Goal: Information Seeking & Learning: Check status

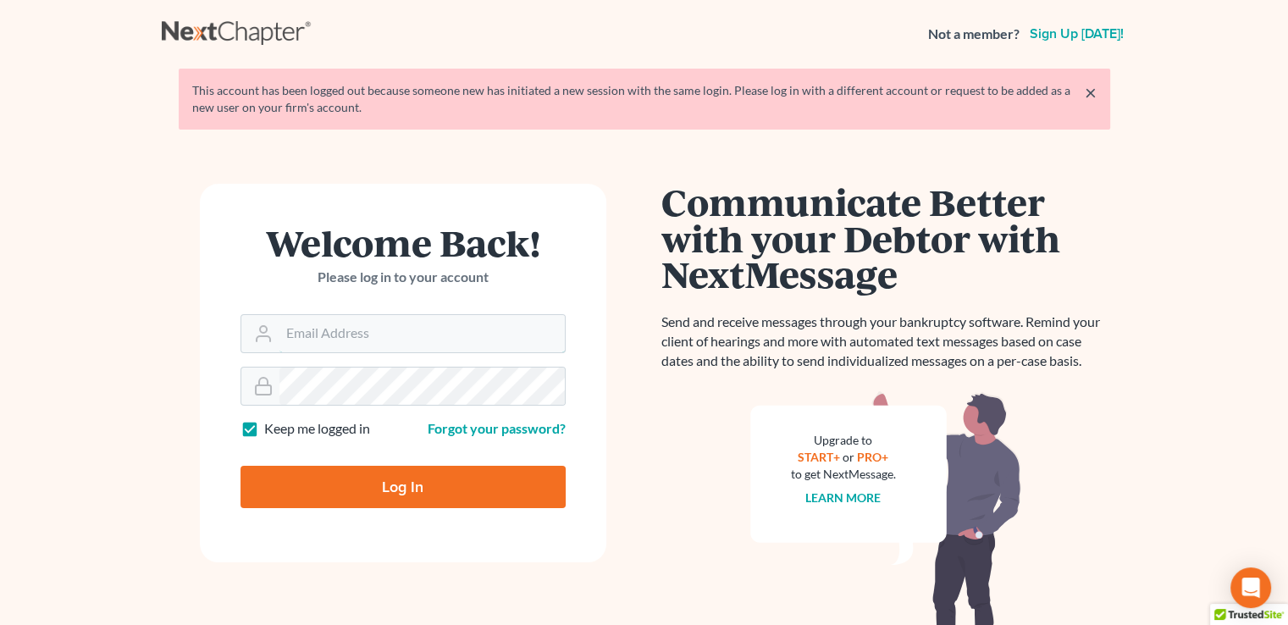
type input "[PERSON_NAME][EMAIL_ADDRESS][DOMAIN_NAME]"
click at [398, 483] on input "Log In" at bounding box center [402, 487] width 325 height 42
type input "Thinking..."
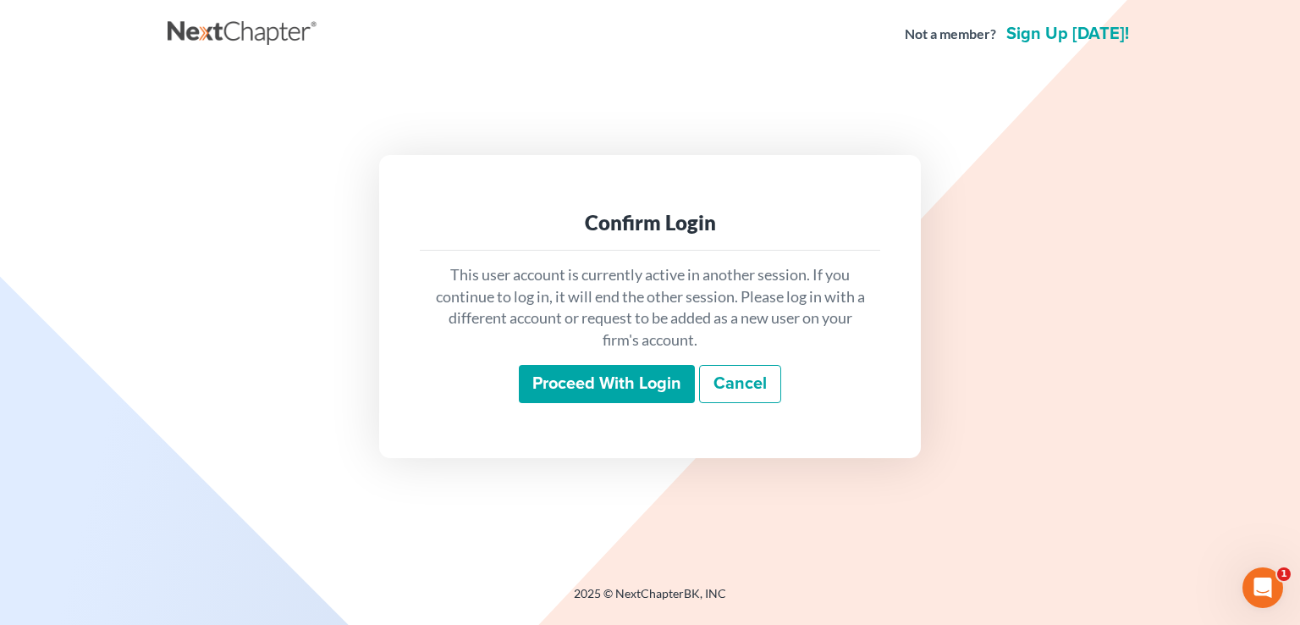
click at [597, 396] on input "Proceed with login" at bounding box center [607, 384] width 176 height 39
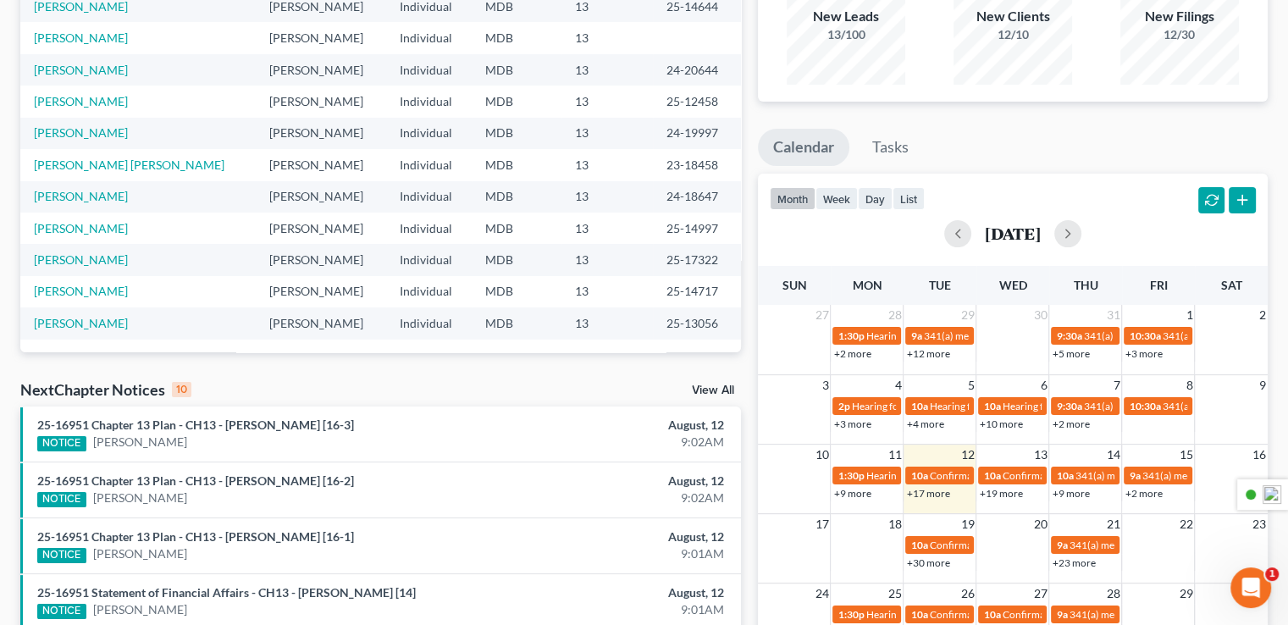
scroll to position [169, 0]
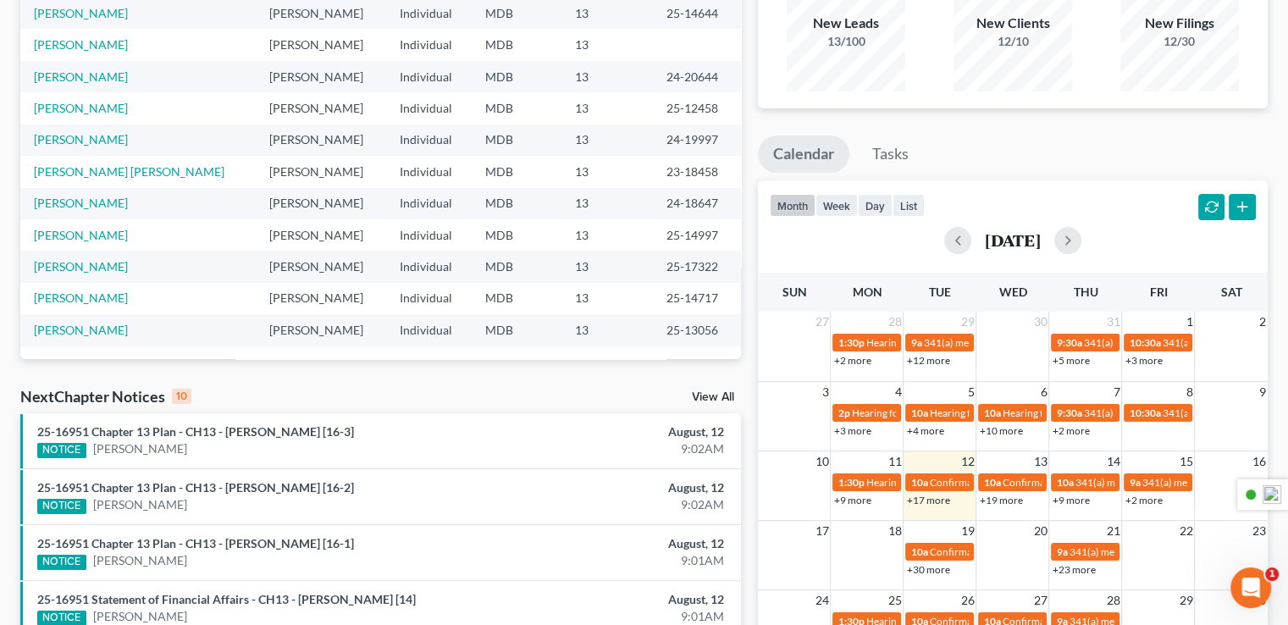
click at [695, 400] on link "View All" at bounding box center [713, 397] width 42 height 12
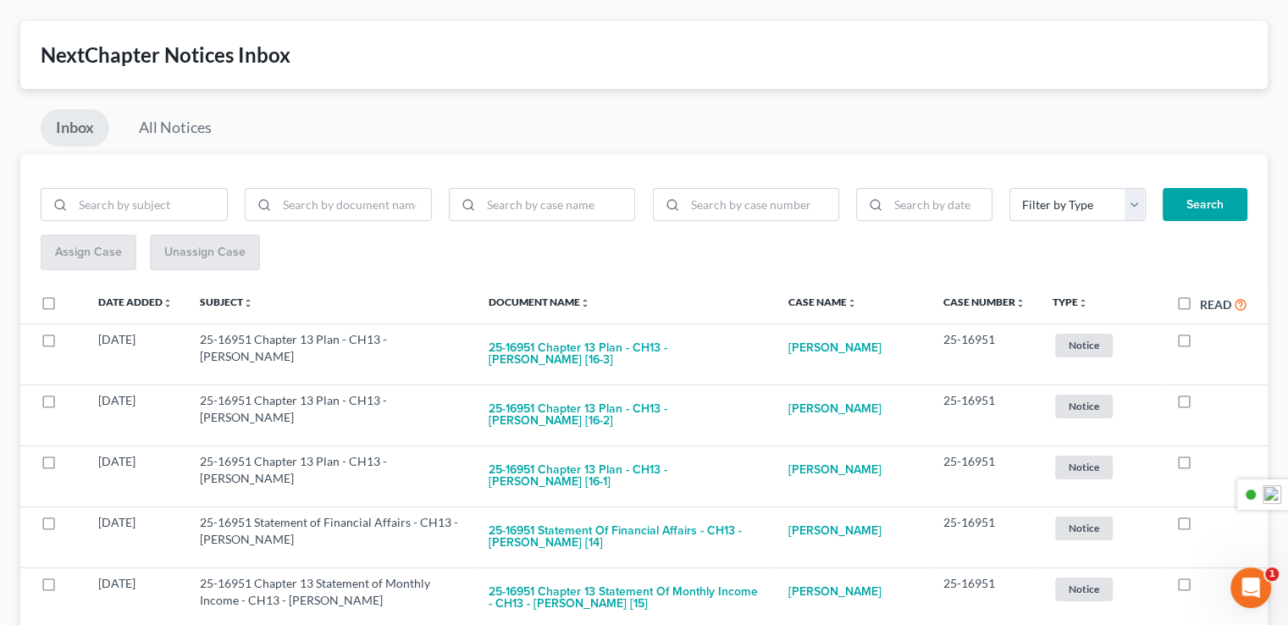
scroll to position [85, 0]
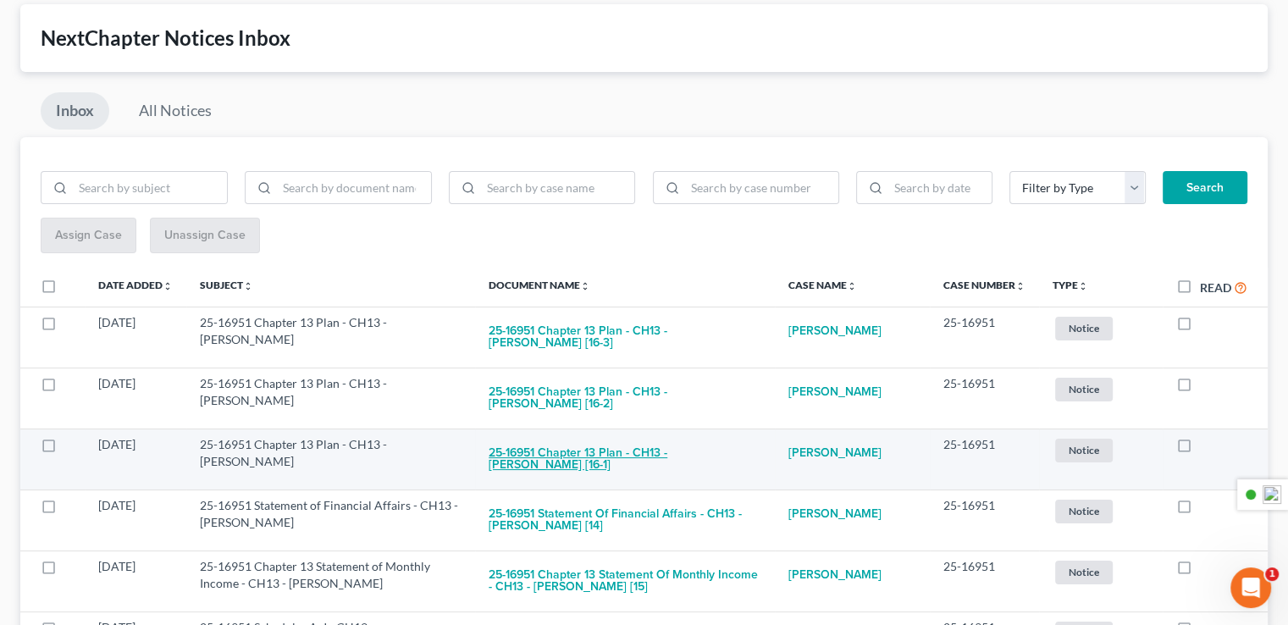
click at [676, 456] on button "25-16951 Chapter 13 Plan - CH13 - Karriem I. Wilkerson [16-1]" at bounding box center [625, 459] width 273 height 46
checkbox input "true"
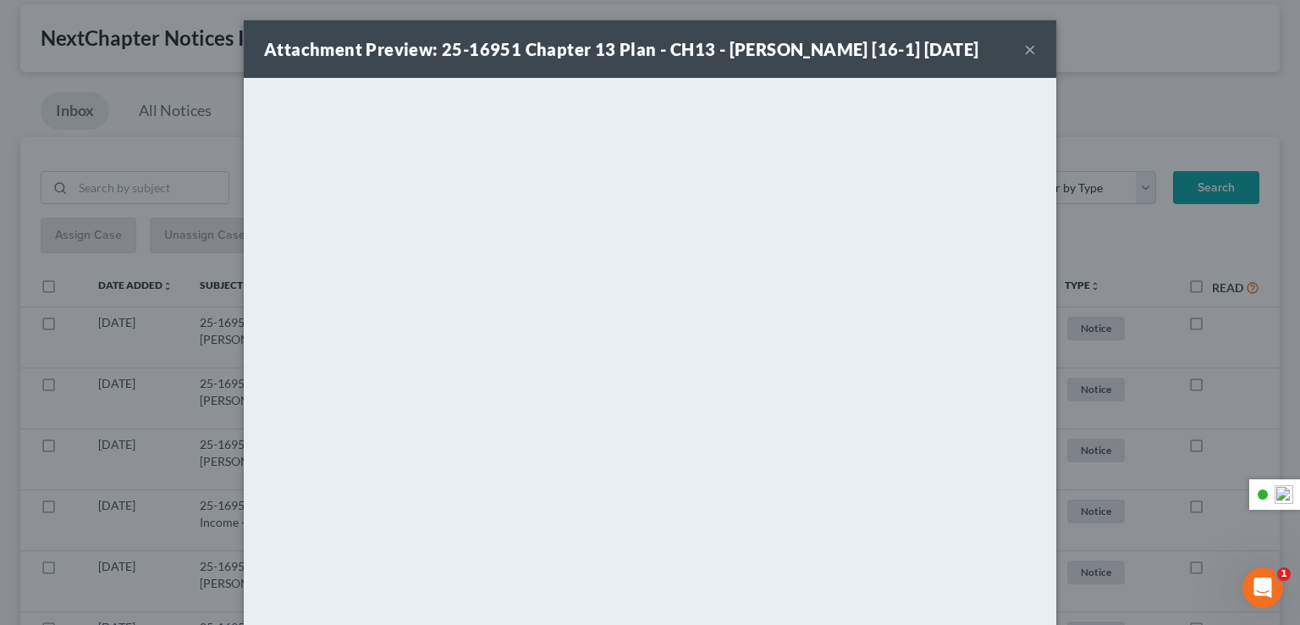
click at [1024, 58] on button "×" at bounding box center [1030, 49] width 12 height 20
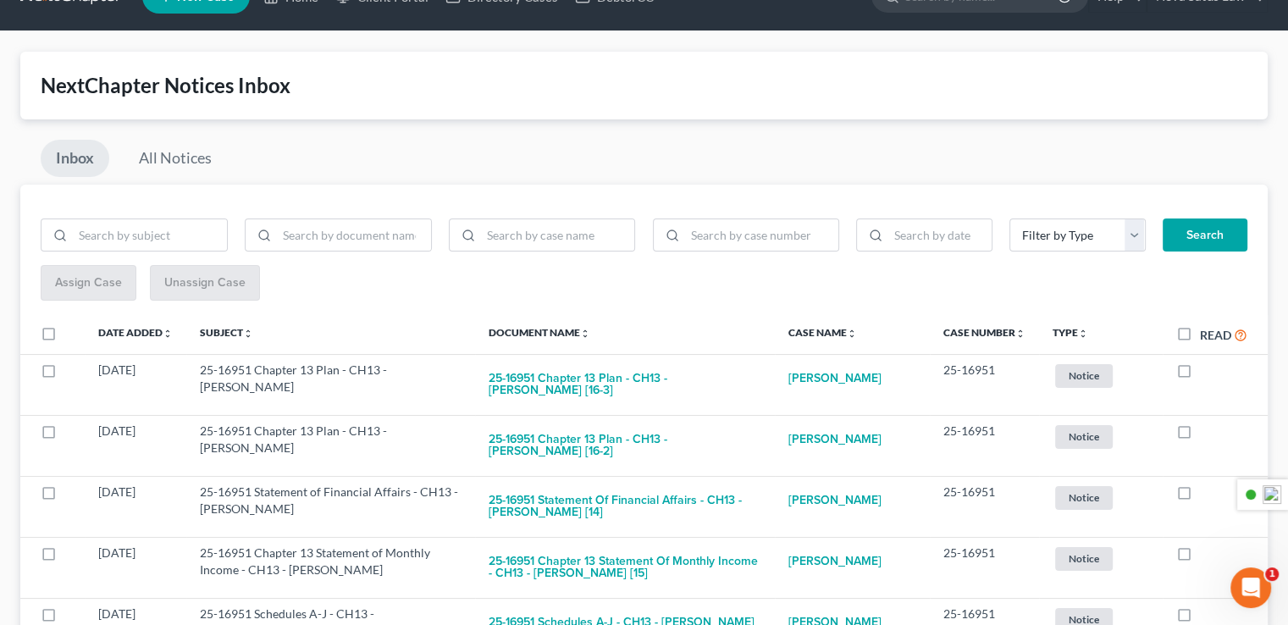
scroll to position [0, 0]
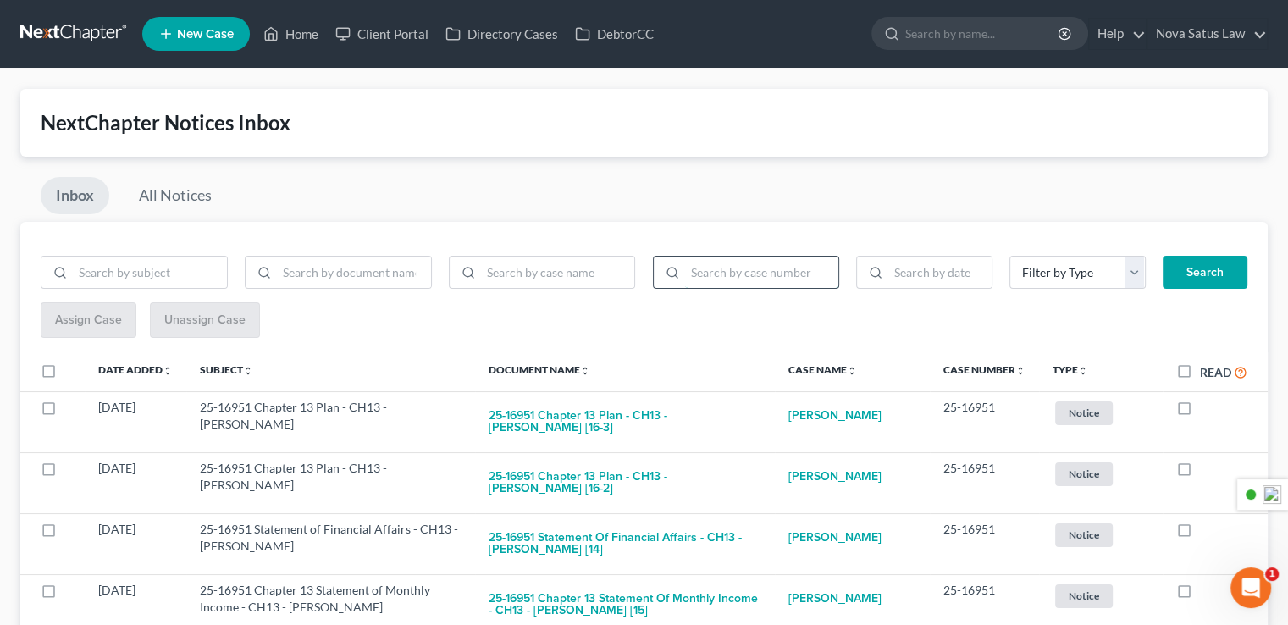
click at [766, 265] on input "search" at bounding box center [762, 273] width 154 height 32
type input "23-13078"
click at [1187, 269] on button "Search" at bounding box center [1204, 273] width 85 height 34
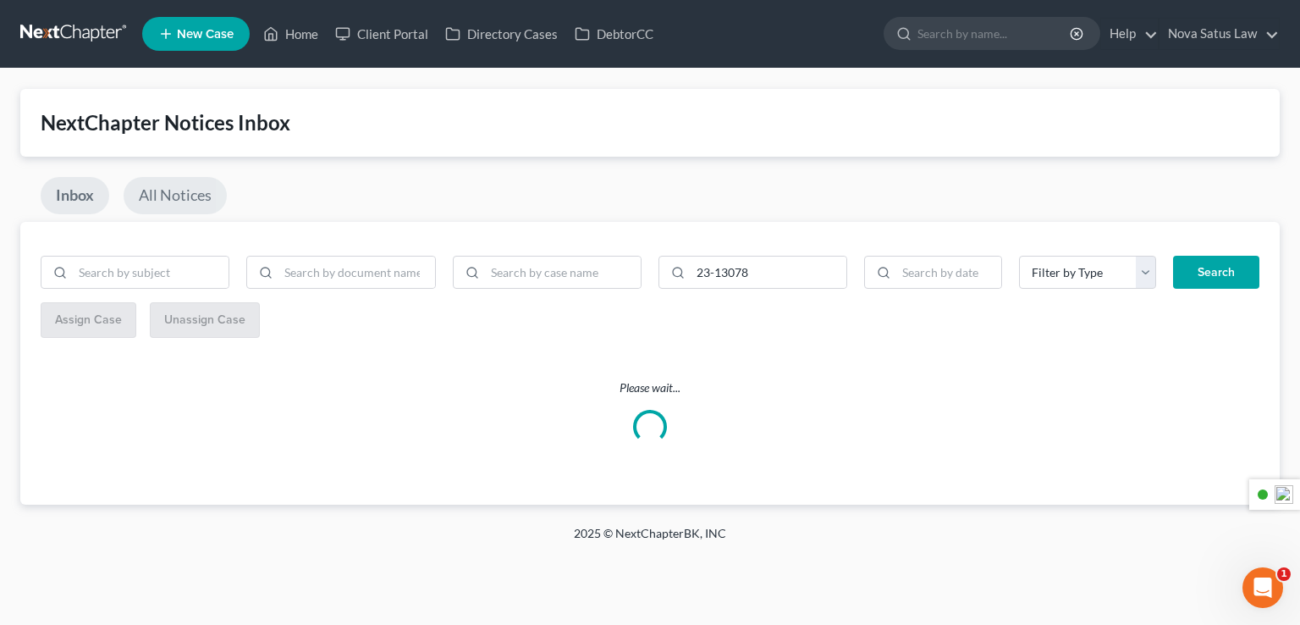
click at [197, 200] on link "All Notices" at bounding box center [175, 195] width 103 height 37
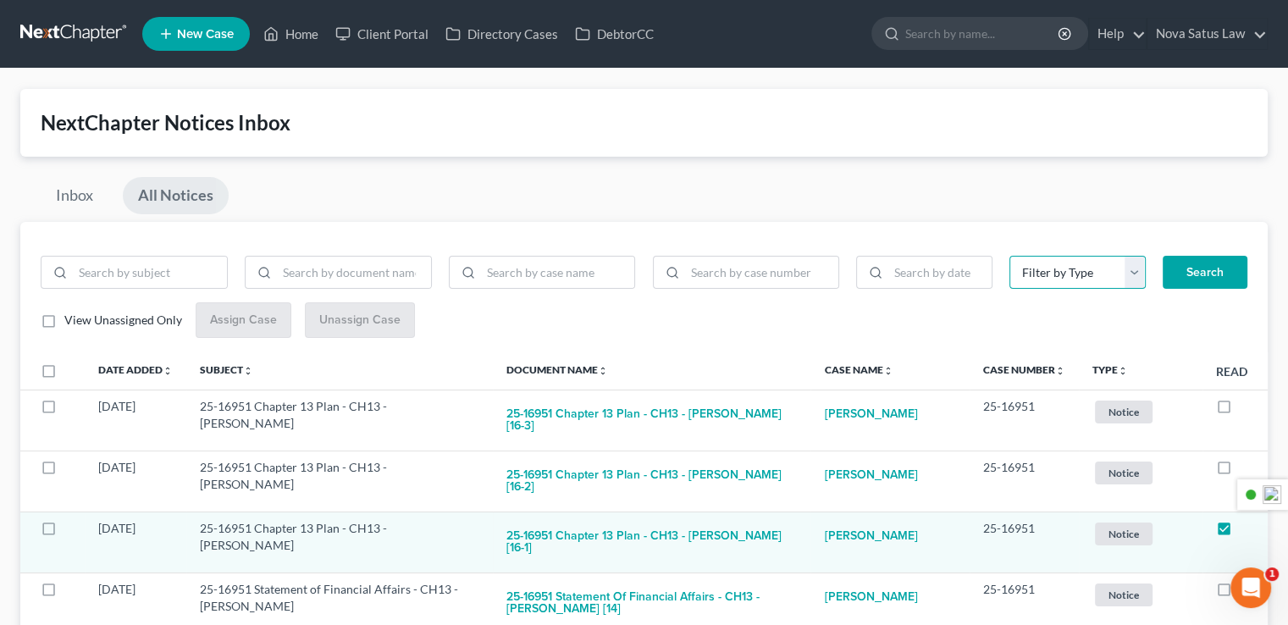
click at [1080, 279] on select "Filter by Type Hearing Mort POC Notice Proof of Claim Proof of Claim IRS" at bounding box center [1077, 273] width 136 height 34
select select "3"
click at [1009, 256] on select "Filter by Type Hearing Mort POC Notice Proof of Claim Proof of Claim IRS" at bounding box center [1077, 273] width 136 height 34
click at [1192, 264] on button "Search" at bounding box center [1204, 273] width 85 height 34
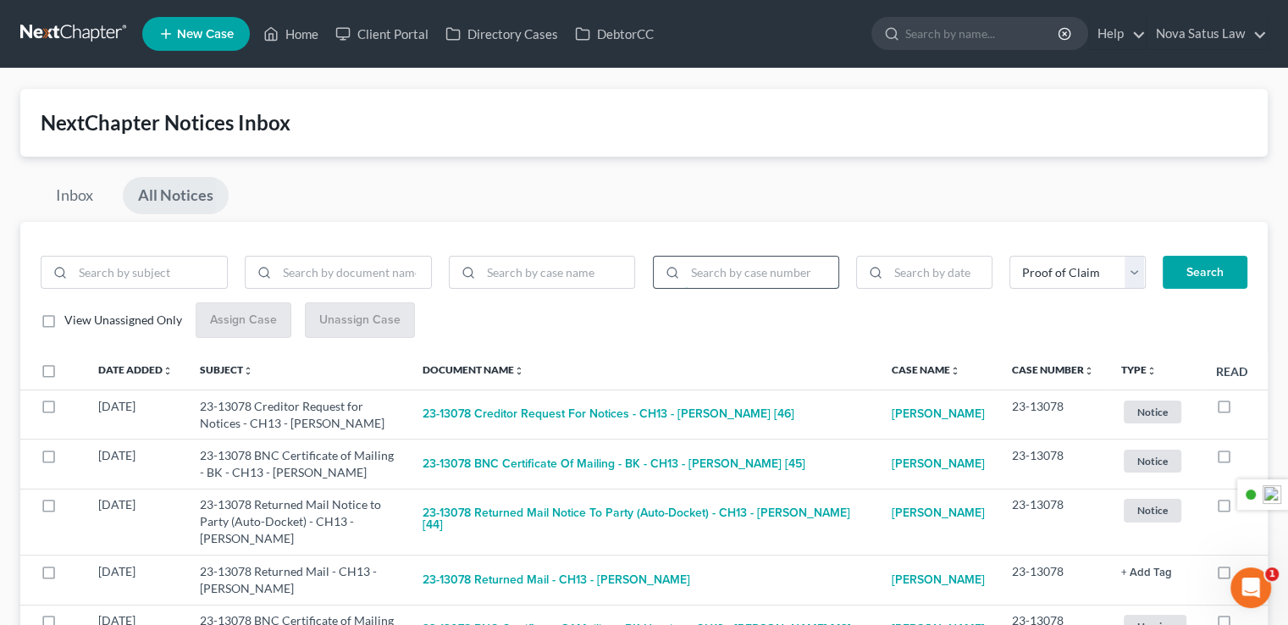
drag, startPoint x: 738, startPoint y: 262, endPoint x: 734, endPoint y: 270, distance: 9.5
click at [737, 262] on input "search" at bounding box center [762, 273] width 154 height 32
click at [734, 272] on input "search" at bounding box center [762, 273] width 154 height 32
click at [1162, 256] on button "Search" at bounding box center [1204, 273] width 85 height 34
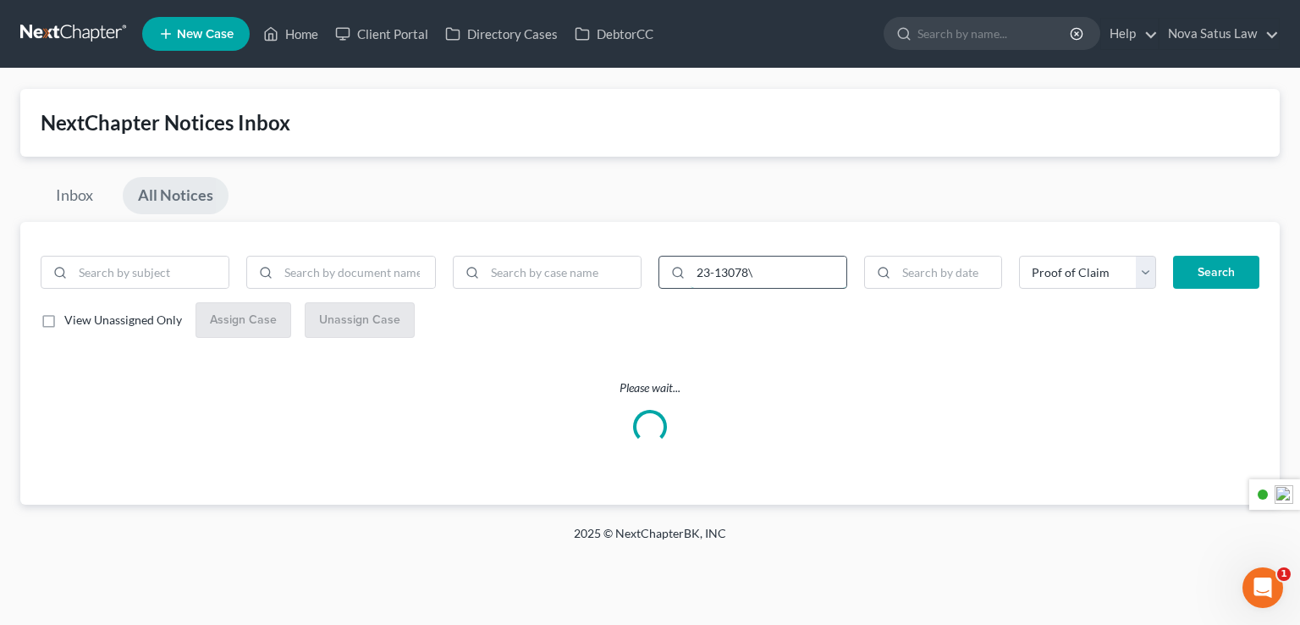
type input "23-13078"
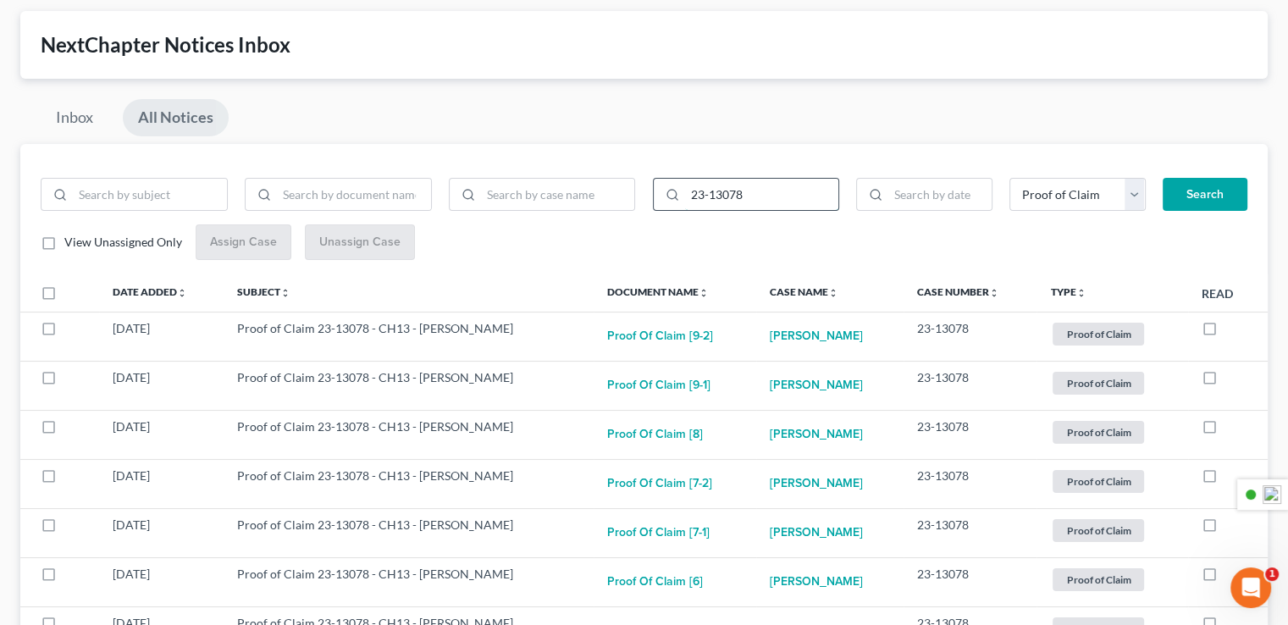
scroll to position [169, 0]
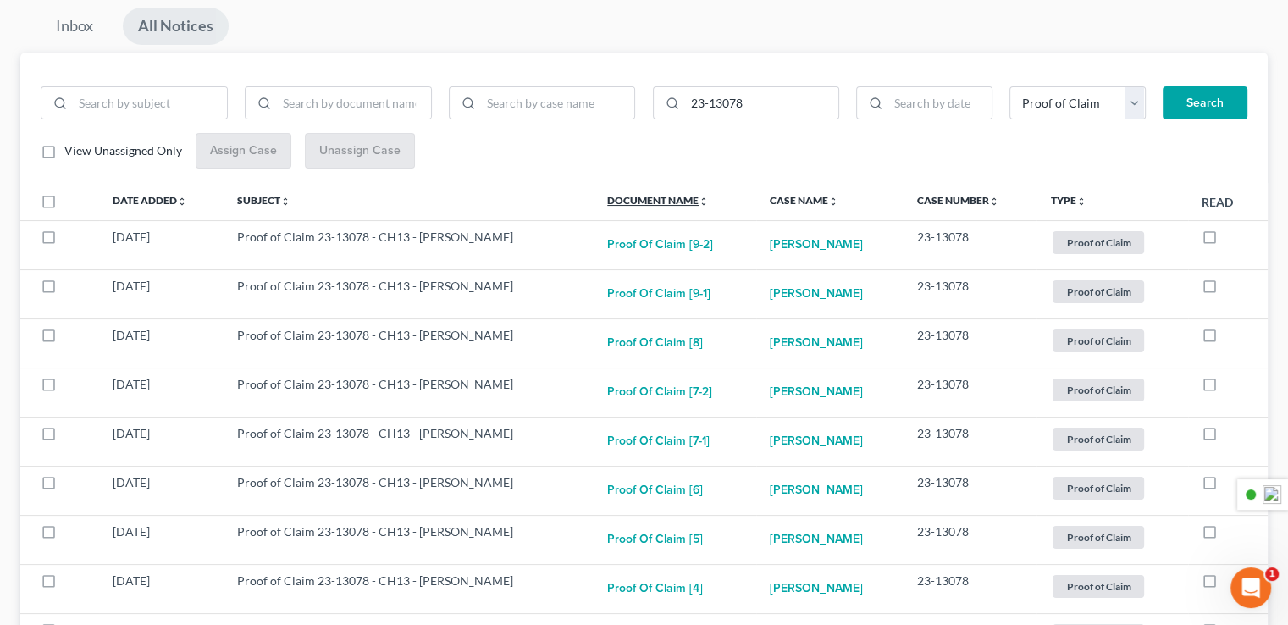
click at [660, 202] on link "Document Name unfold_more expand_more expand_less" at bounding box center [658, 200] width 102 height 13
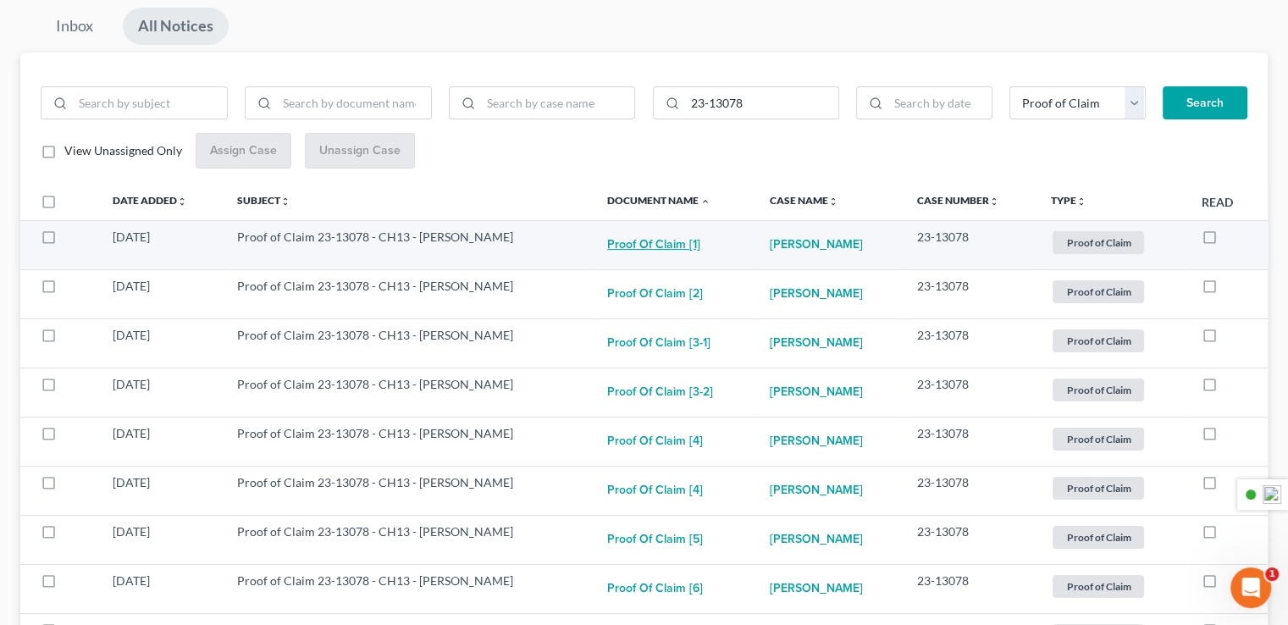
click at [635, 251] on button "Proof of Claim [1]" at bounding box center [653, 246] width 93 height 34
checkbox input "true"
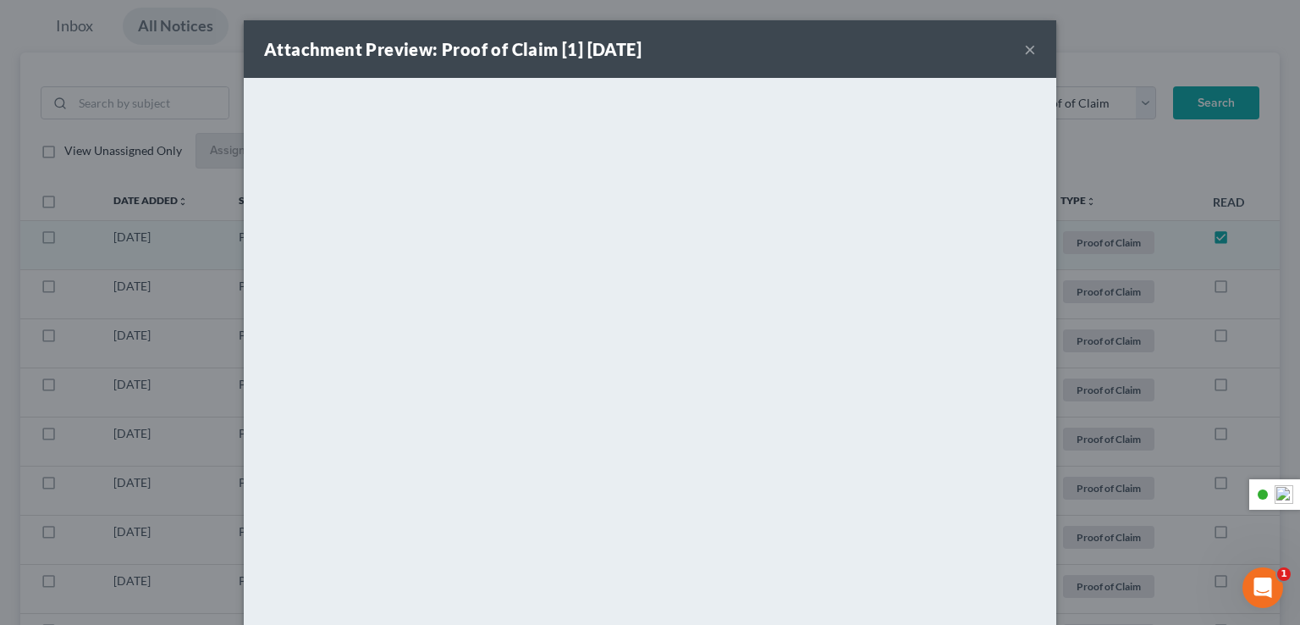
click at [1024, 56] on button "×" at bounding box center [1030, 49] width 12 height 20
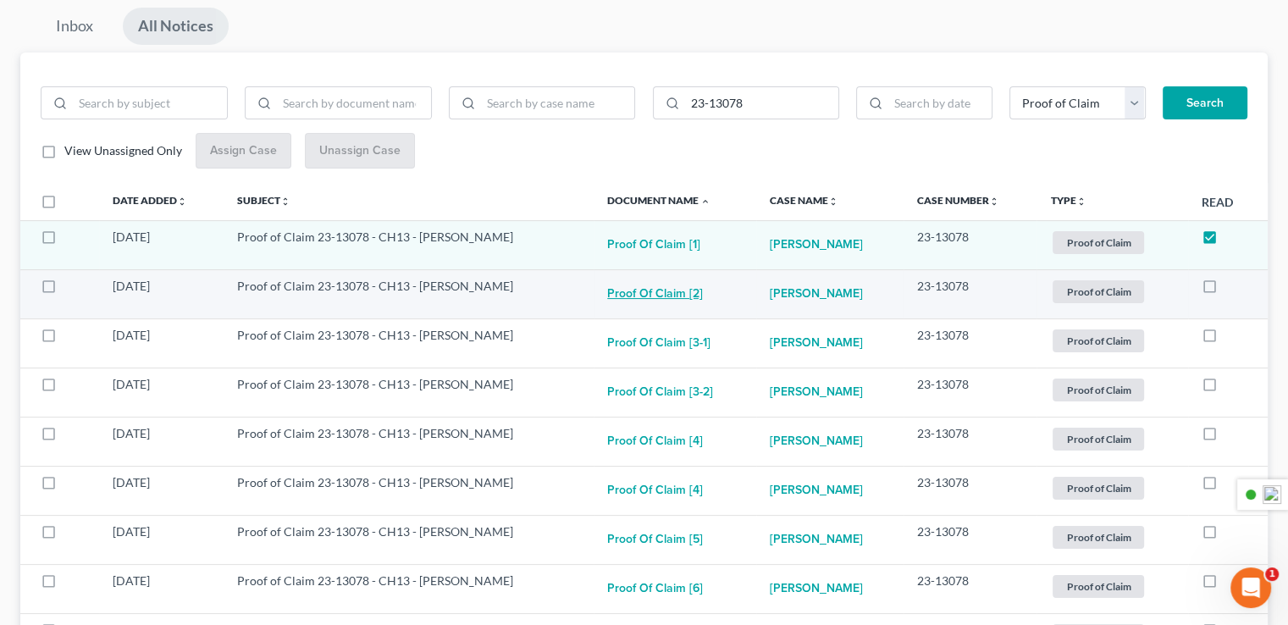
click at [647, 284] on button "Proof of Claim [2]" at bounding box center [655, 295] width 96 height 34
checkbox input "true"
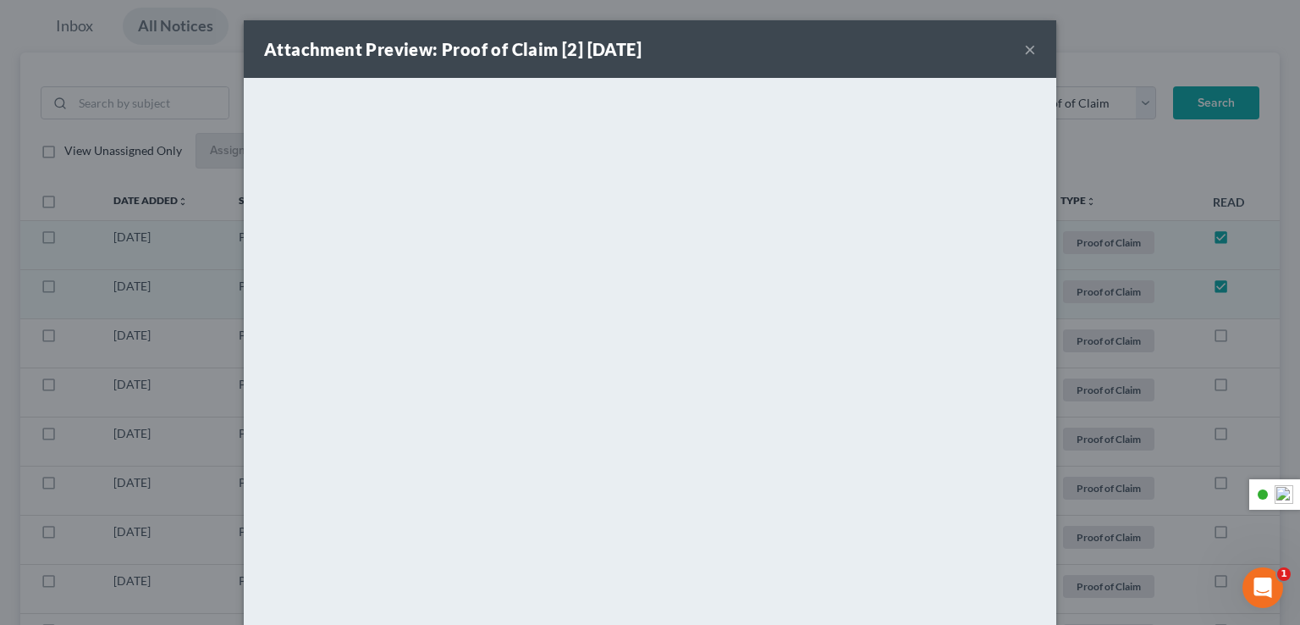
click at [1024, 48] on button "×" at bounding box center [1030, 49] width 12 height 20
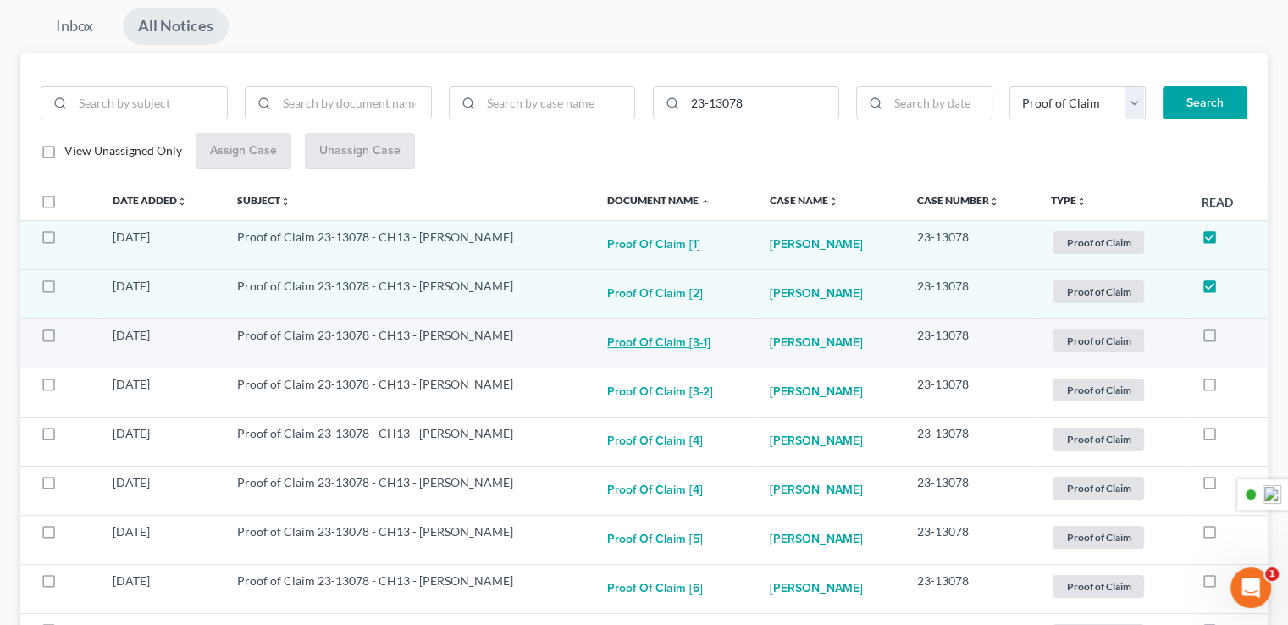
click at [661, 347] on button "Proof of Claim [3-1]" at bounding box center [658, 344] width 103 height 34
checkbox input "true"
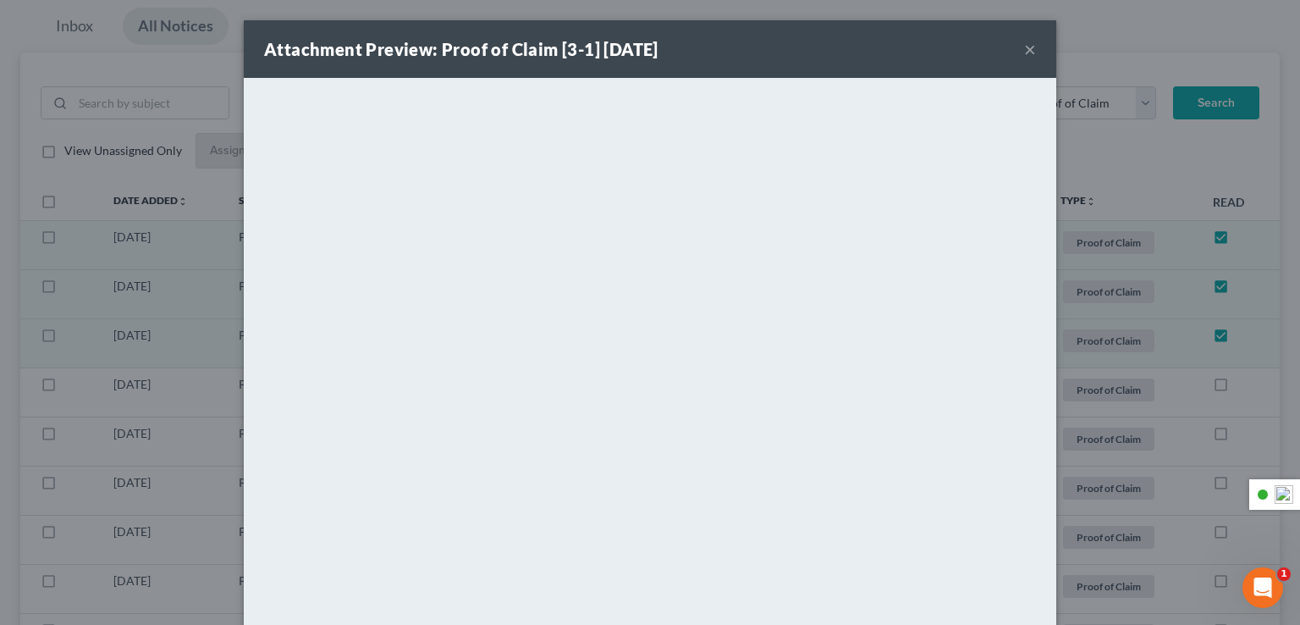
click at [1013, 52] on div "Attachment Preview: Proof of Claim [3-1] 06/02/2023 ×" at bounding box center [650, 49] width 813 height 58
click at [1024, 48] on button "×" at bounding box center [1030, 49] width 12 height 20
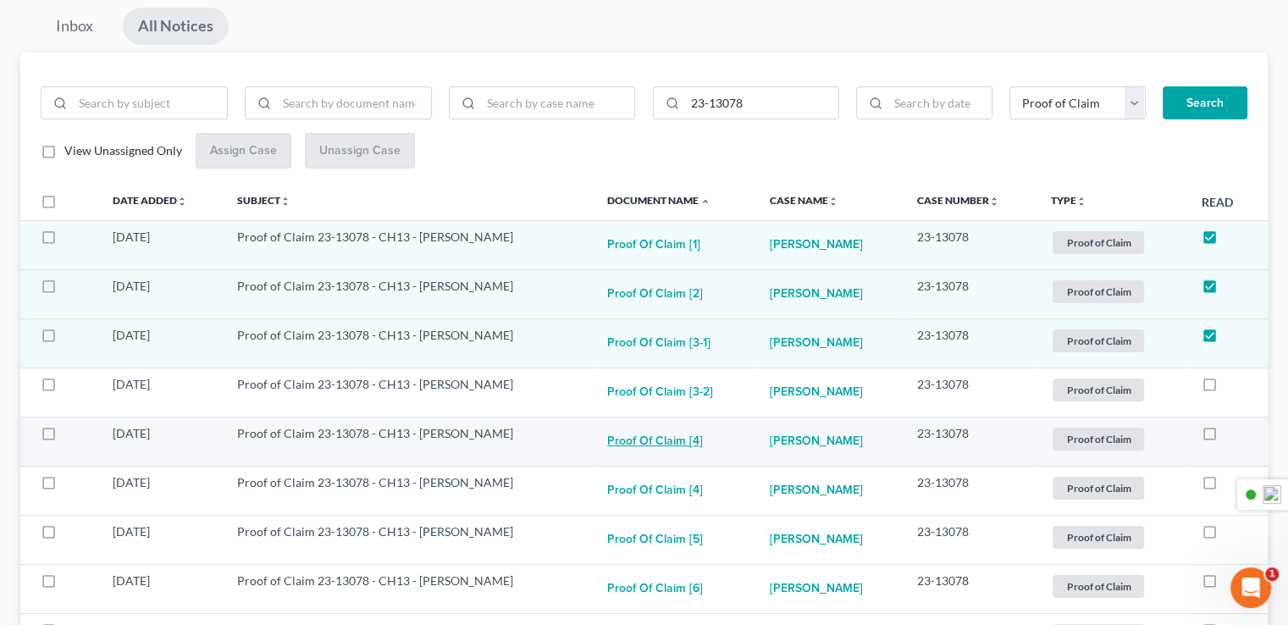
click at [660, 442] on button "Proof of Claim [4]" at bounding box center [655, 442] width 96 height 34
checkbox input "true"
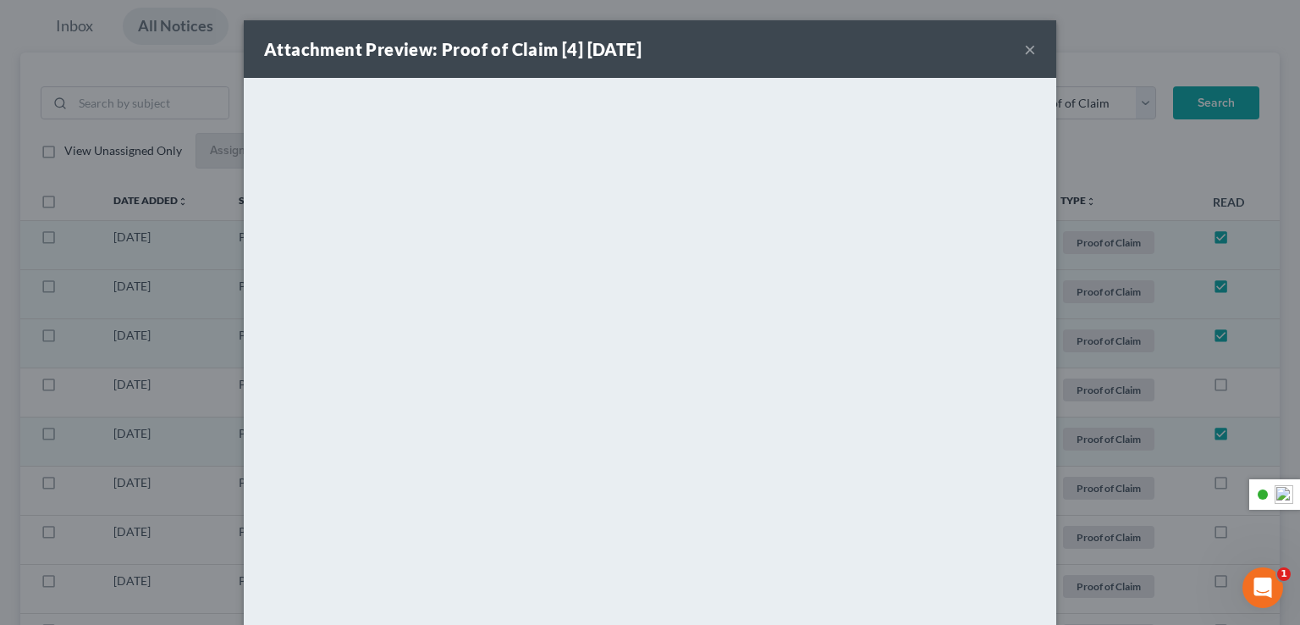
click at [1026, 45] on button "×" at bounding box center [1030, 49] width 12 height 20
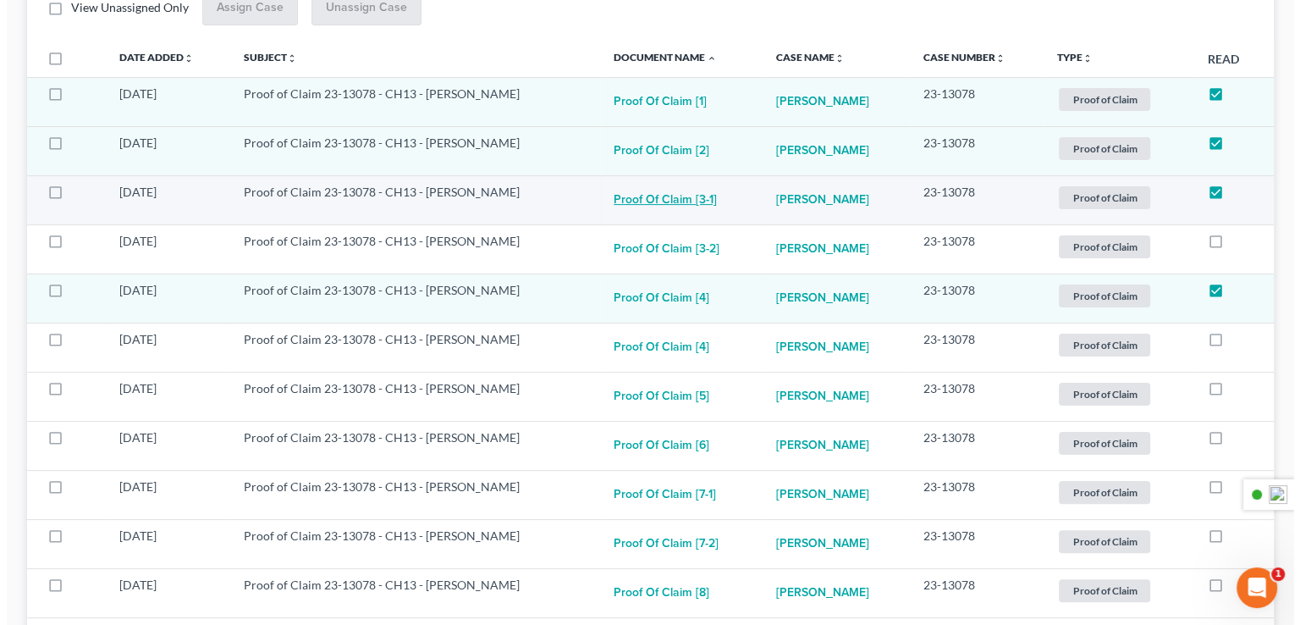
scroll to position [339, 0]
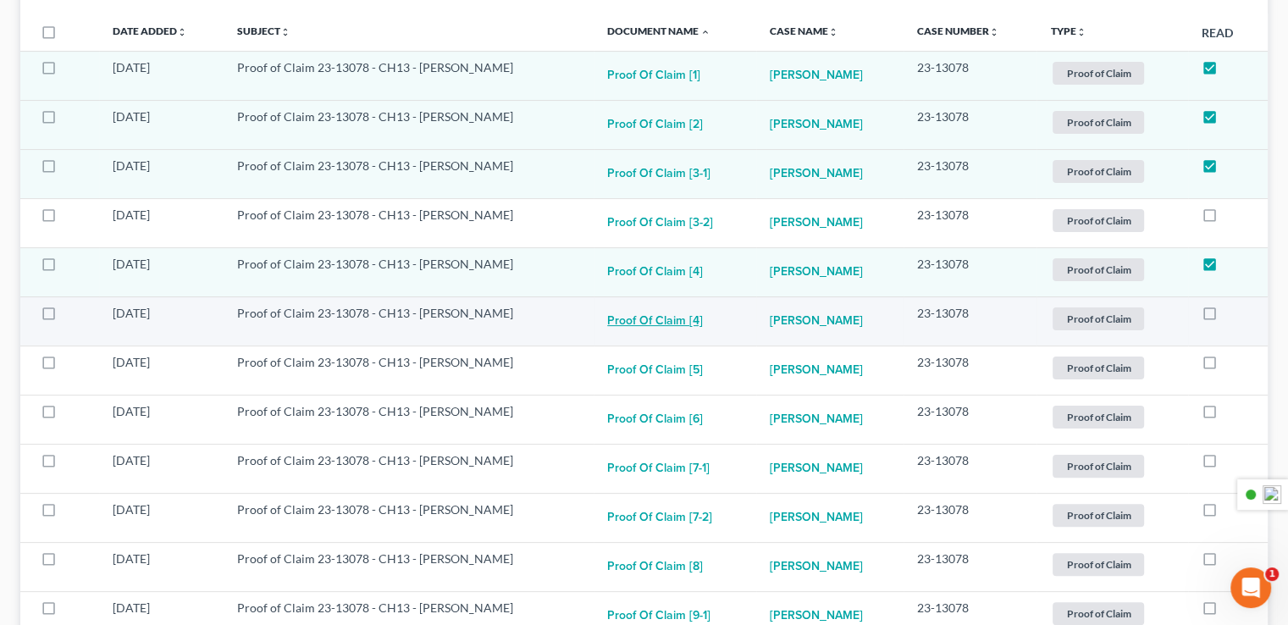
click at [671, 328] on button "Proof of Claim [4]" at bounding box center [655, 322] width 96 height 34
checkbox input "true"
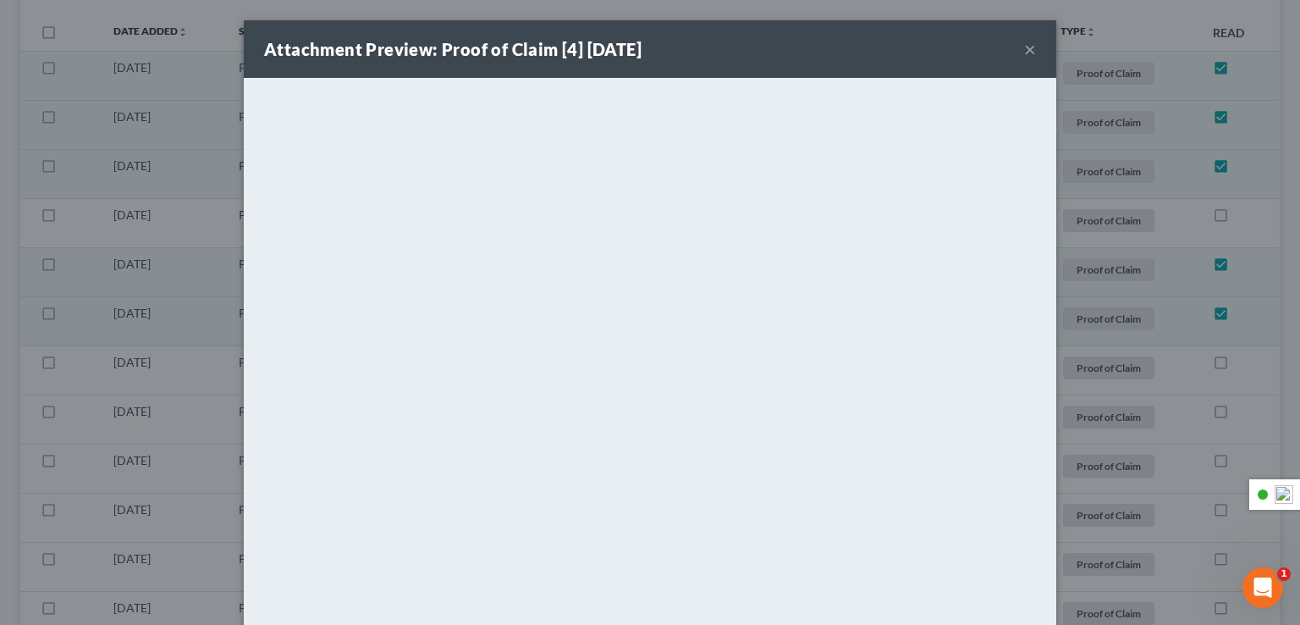
click at [1024, 59] on button "×" at bounding box center [1030, 49] width 12 height 20
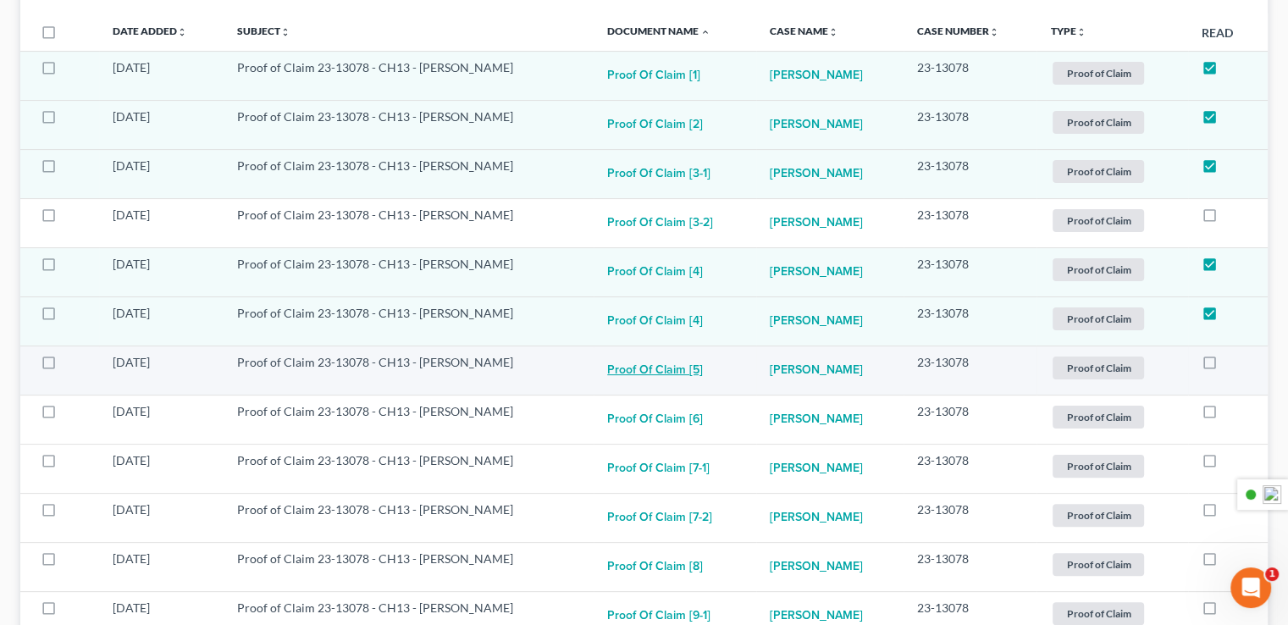
click at [637, 363] on button "Proof of Claim [5]" at bounding box center [655, 371] width 96 height 34
checkbox input "true"
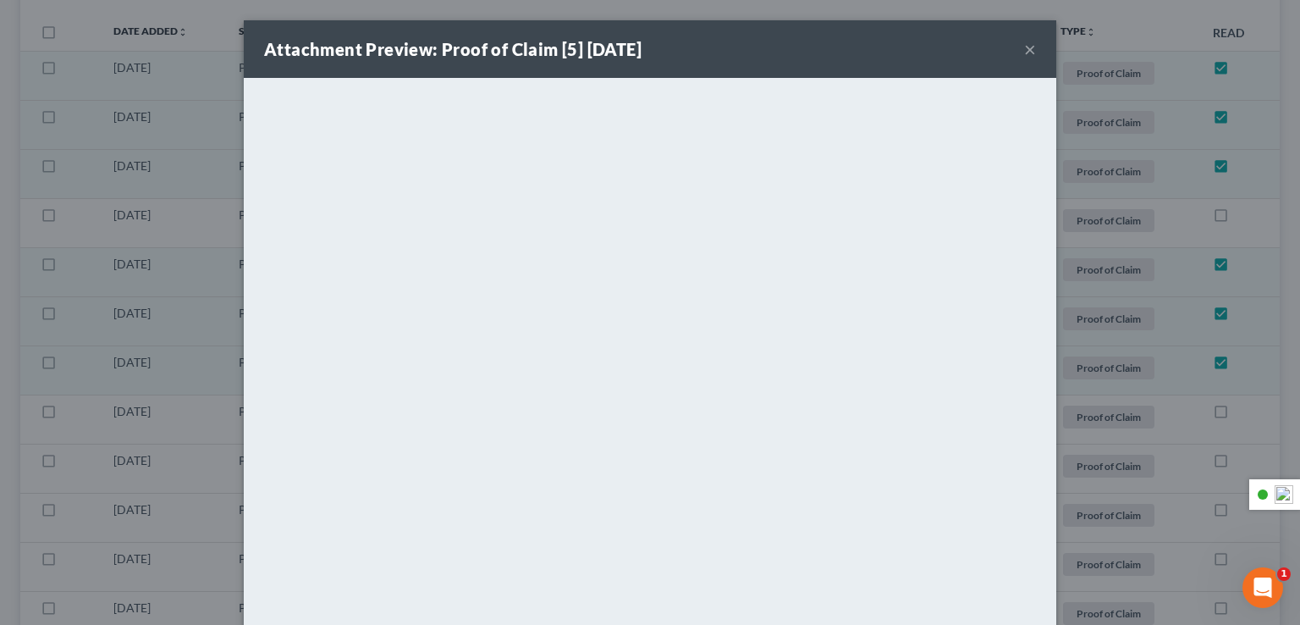
click at [1016, 58] on div "Attachment Preview: Proof of Claim [5] 06/22/2023 ×" at bounding box center [650, 49] width 813 height 58
click at [1024, 52] on button "×" at bounding box center [1030, 49] width 12 height 20
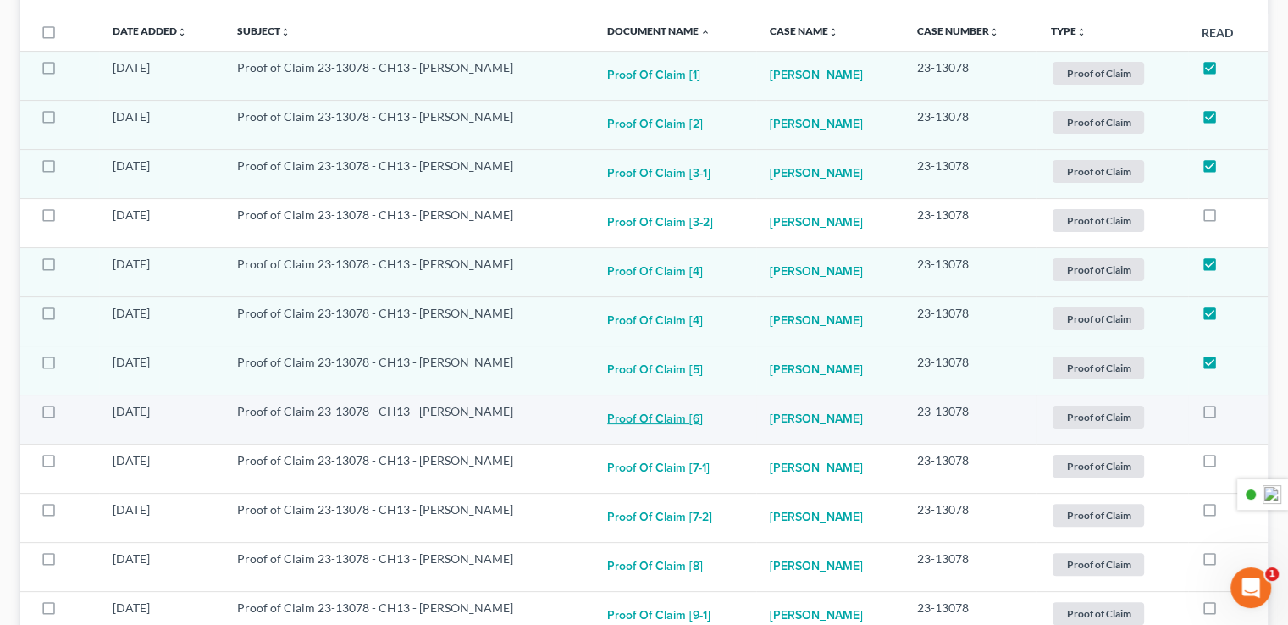
click at [639, 410] on button "Proof of Claim [6]" at bounding box center [655, 420] width 96 height 34
checkbox input "true"
